Goal: Information Seeking & Learning: Learn about a topic

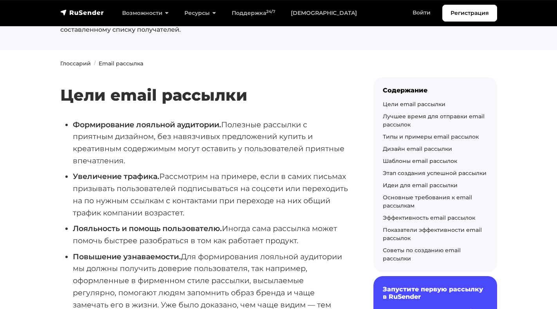
scroll to position [51, 0]
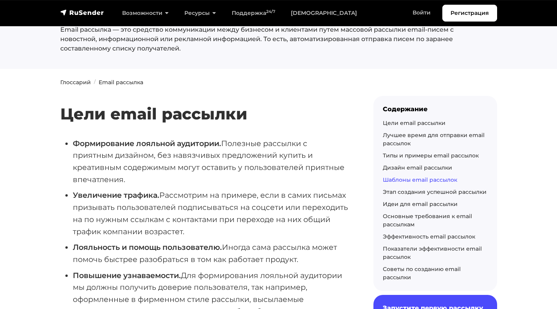
click at [402, 179] on link "Шаблоны email рассылок" at bounding box center [420, 179] width 74 height 7
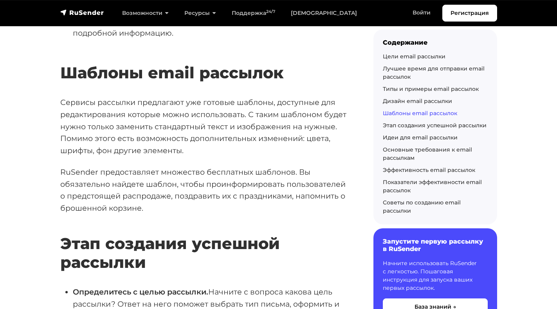
scroll to position [3380, 0]
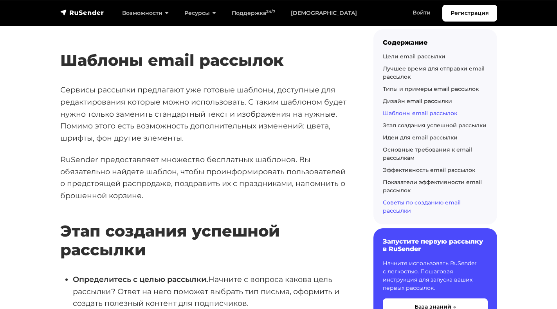
click at [394, 203] on link "Советы по созданию email рассылки" at bounding box center [422, 206] width 78 height 15
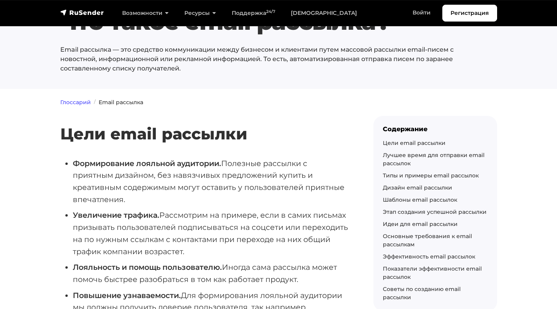
scroll to position [19, 0]
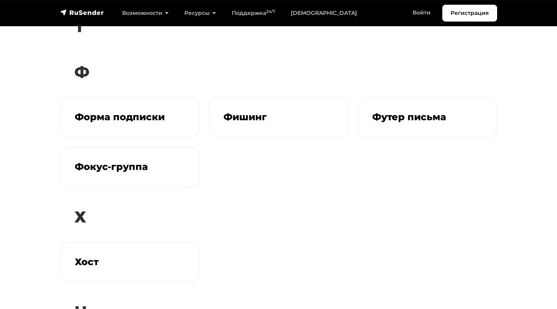
scroll to position [2657, 0]
